Goal: Check status: Check status

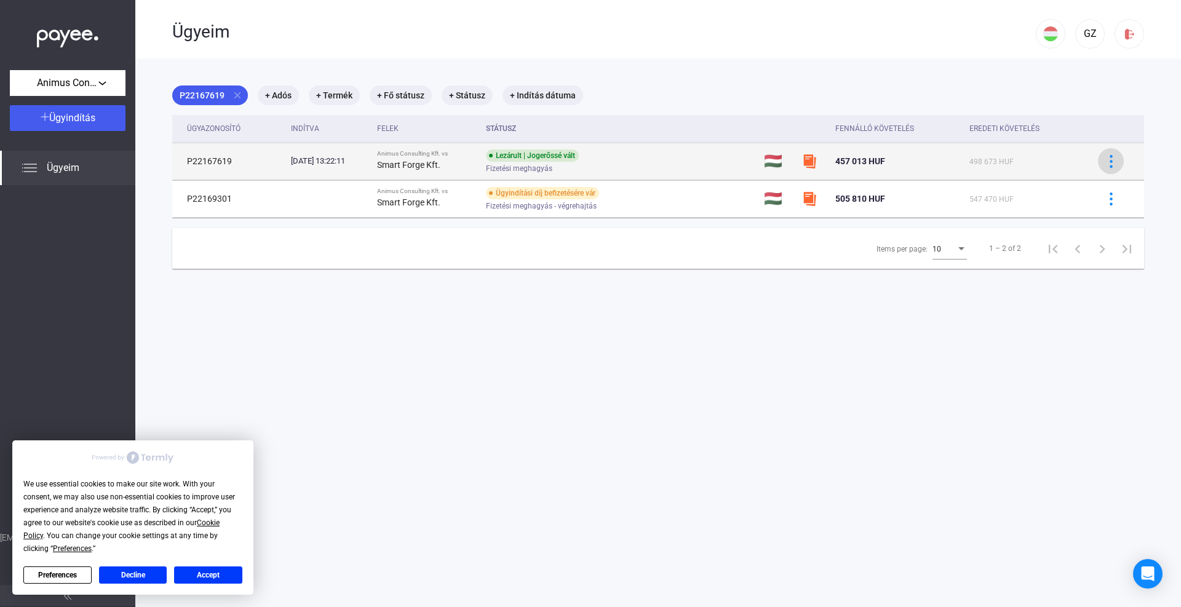
click at [1105, 161] on img at bounding box center [1111, 161] width 13 height 13
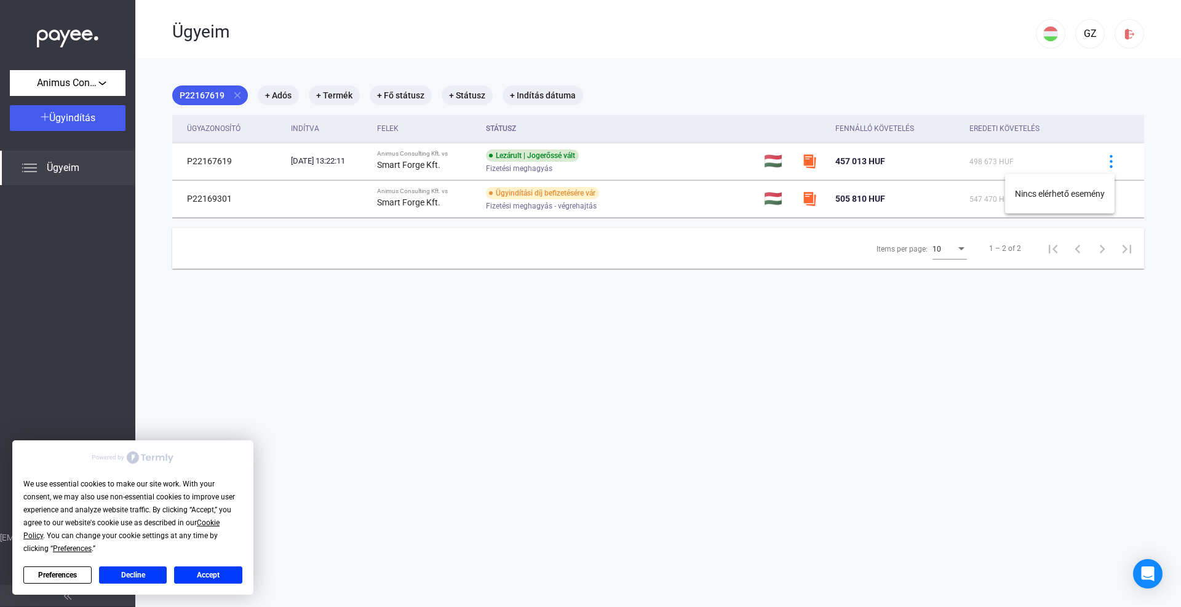
click at [303, 163] on div at bounding box center [590, 303] width 1181 height 607
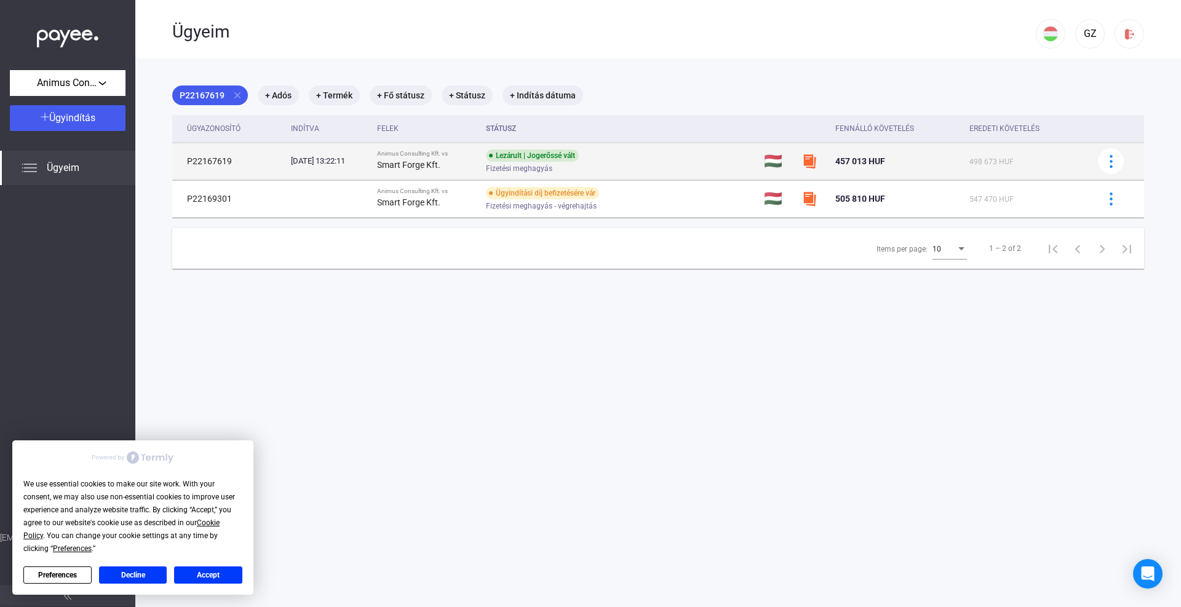
click at [214, 161] on td "P22167619" at bounding box center [229, 161] width 114 height 37
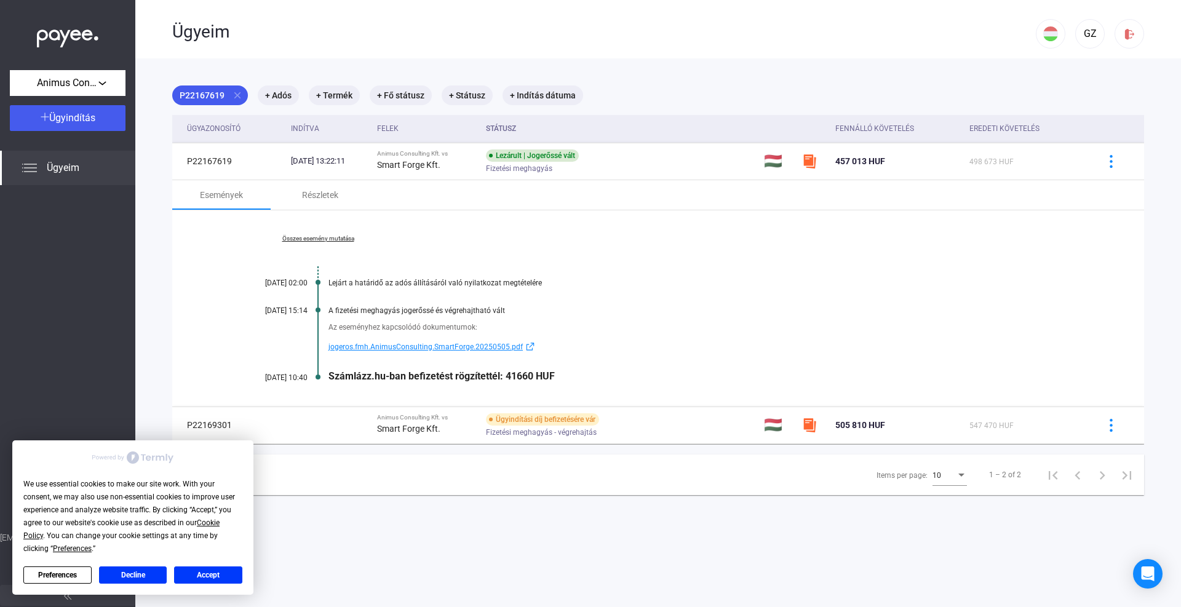
click at [367, 346] on span "jogeros.fmh.AnimusConsulting.SmartForge.20250505.pdf" at bounding box center [425, 347] width 194 height 15
click at [324, 233] on div "Összes esemény mutatása [DATE] 02:00 Lejárt a határidő az adós állításáról való…" at bounding box center [658, 308] width 972 height 196
click at [343, 241] on link "Összes esemény mutatása" at bounding box center [318, 238] width 169 height 7
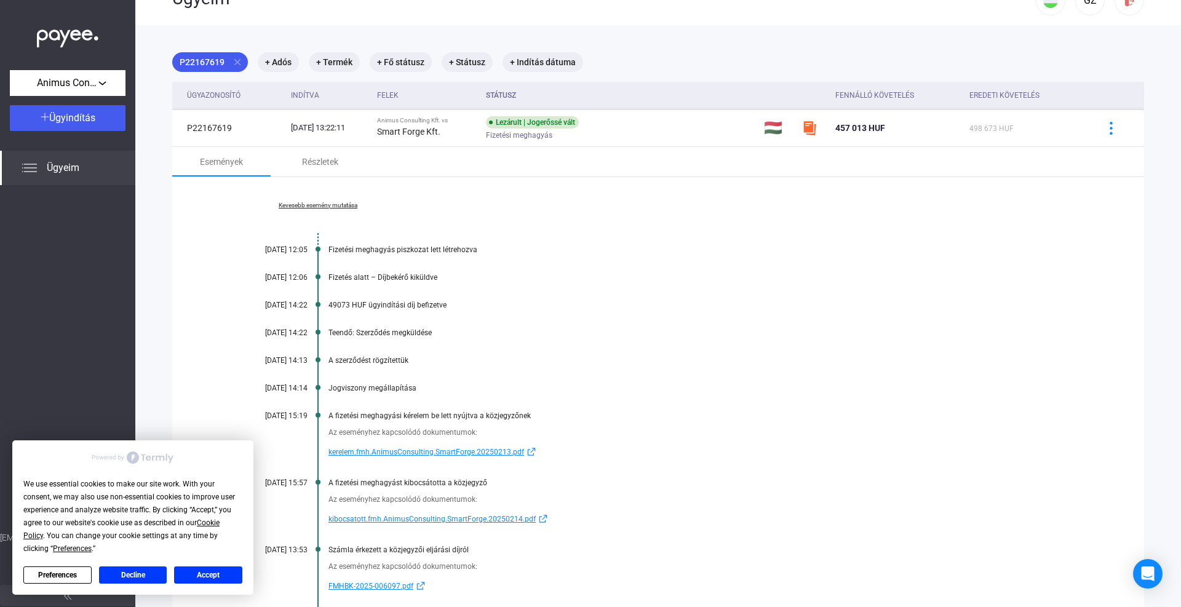
scroll to position [62, 0]
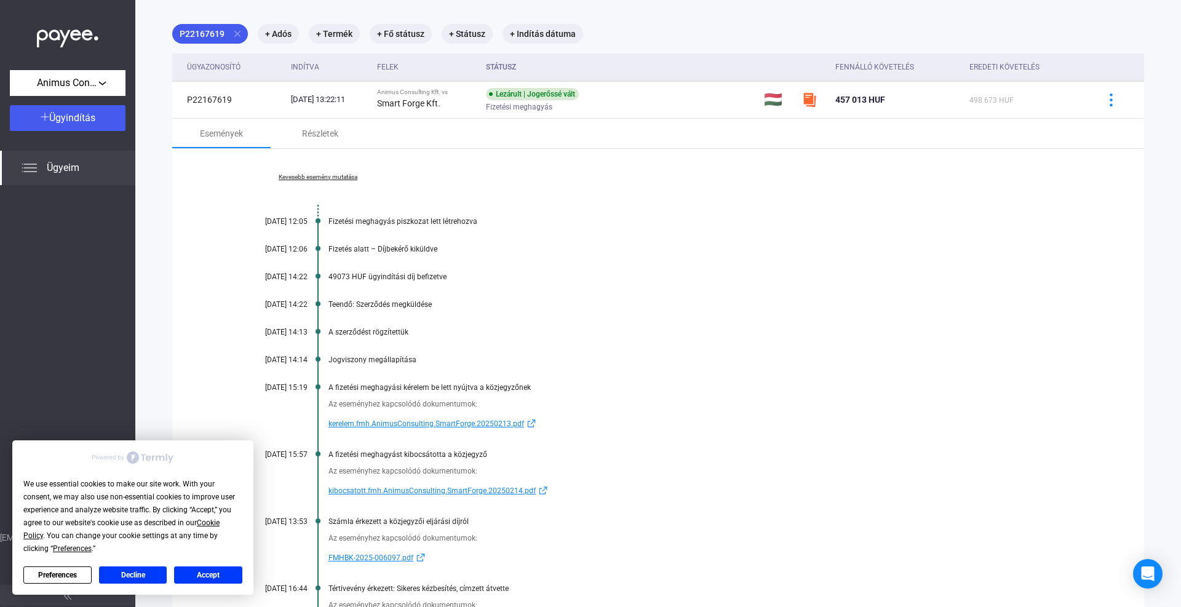
click at [495, 425] on span "kerelem.fmh.AnimusConsulting.SmartForge.20250213.pdf" at bounding box center [426, 423] width 196 height 15
click at [480, 496] on span "kibocsatott.fmh.AnimusConsulting.SmartForge.20250214.pdf" at bounding box center [431, 491] width 207 height 15
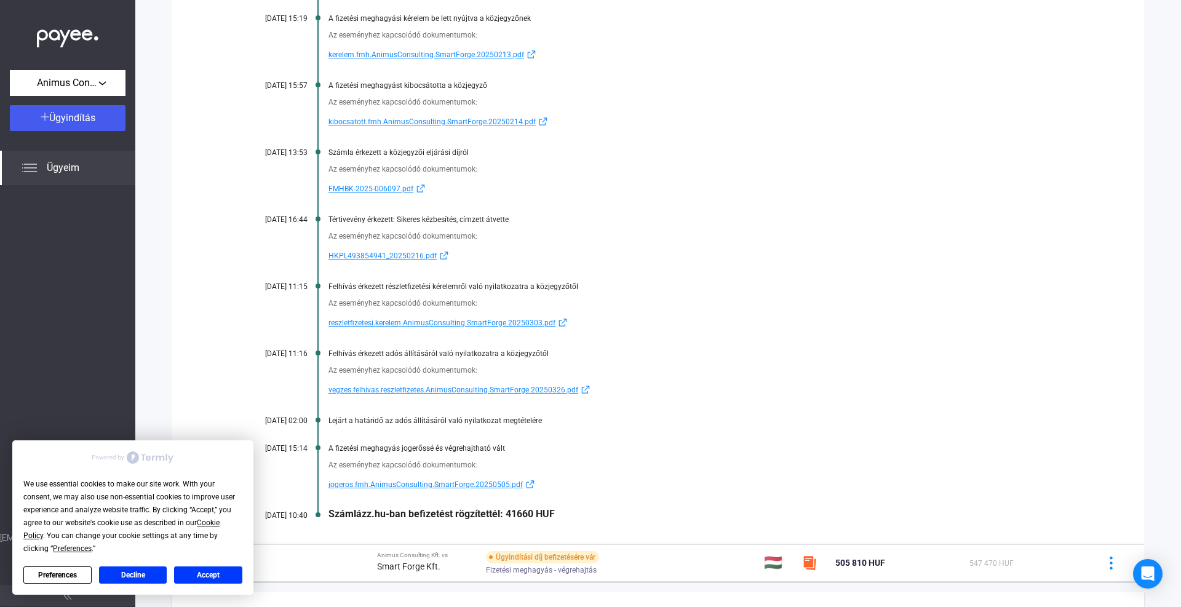
scroll to position [492, 0]
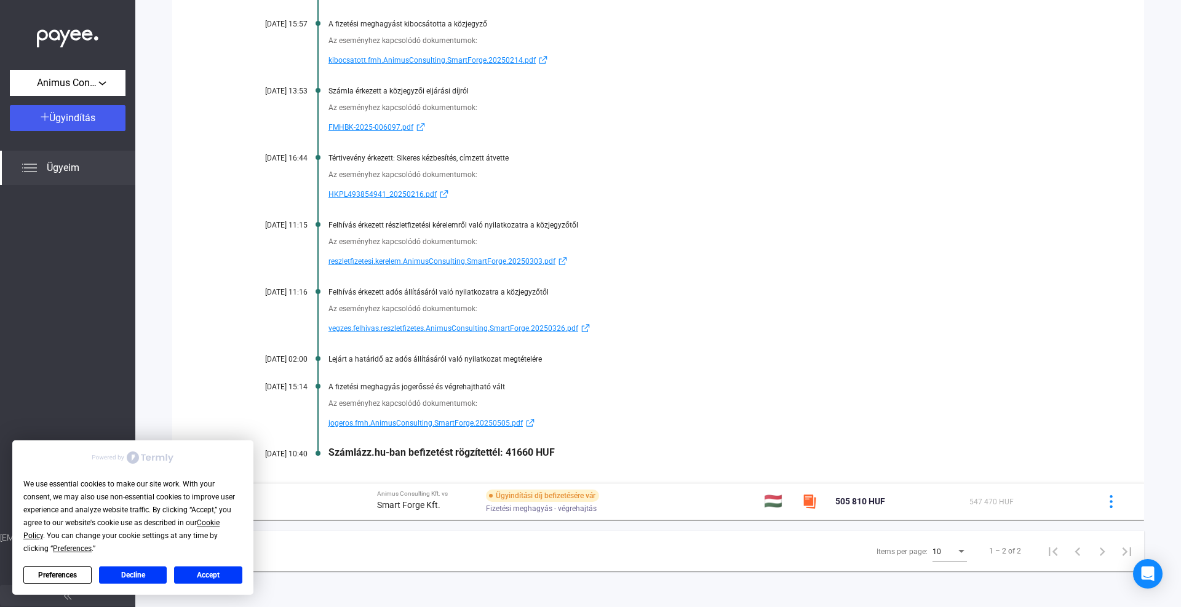
click at [516, 324] on span "vegzes.felhivas.reszletfizetes.AnimusConsulting.SmartForge.20250326.pdf" at bounding box center [453, 328] width 250 height 15
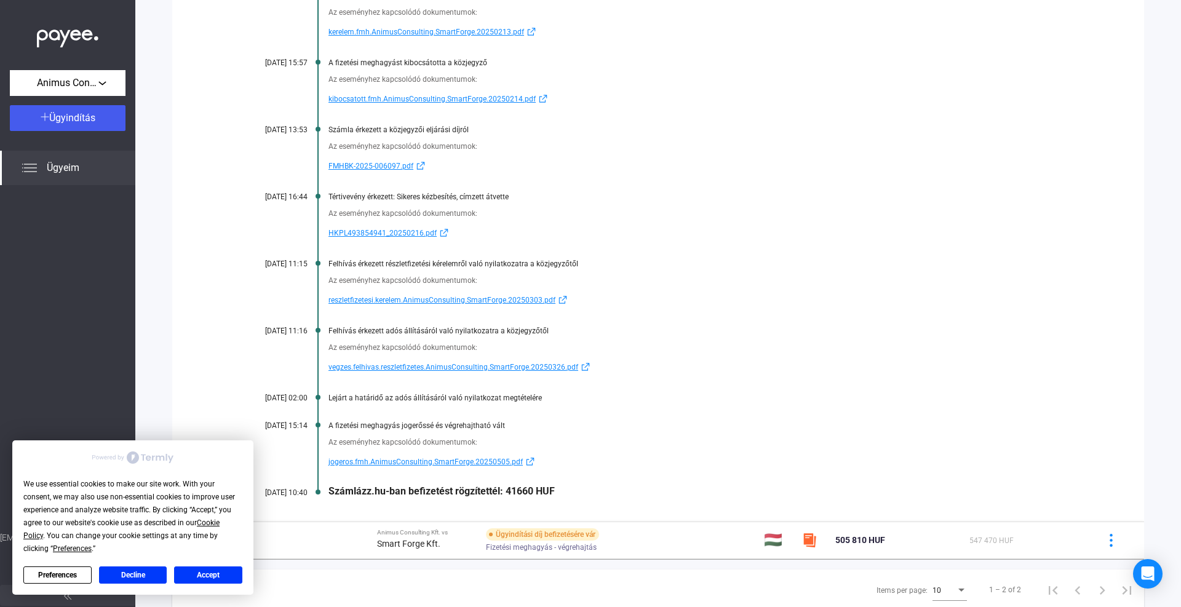
scroll to position [432, 0]
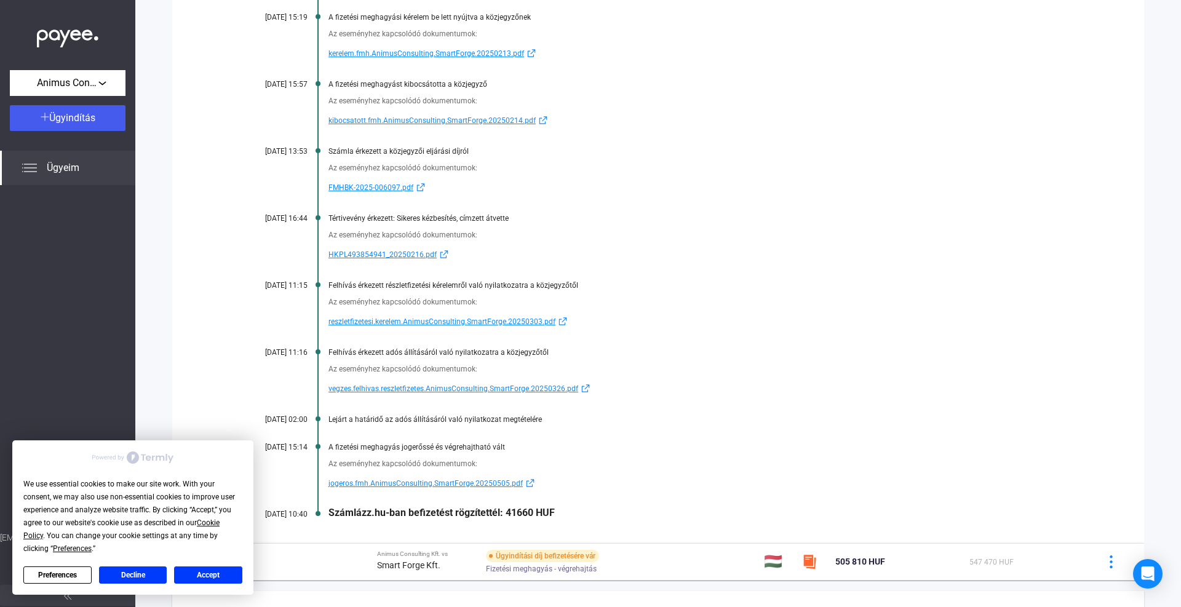
click at [138, 575] on button "Decline" at bounding box center [133, 575] width 68 height 17
